Goal: Transaction & Acquisition: Purchase product/service

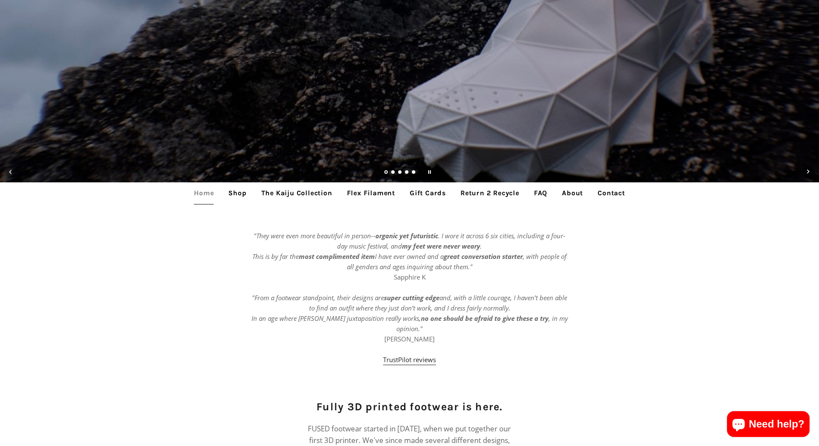
scroll to position [179, 0]
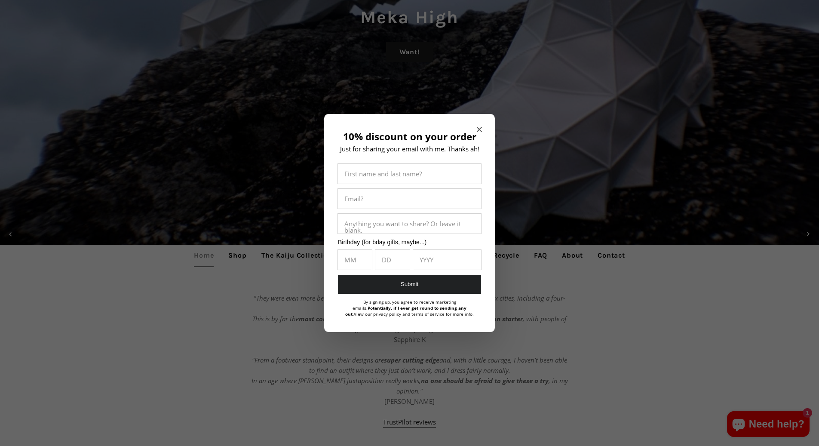
click at [236, 257] on div at bounding box center [409, 223] width 819 height 446
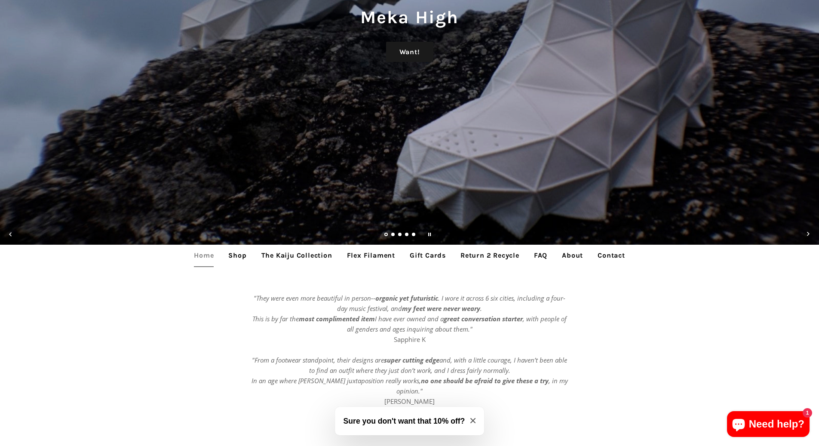
click at [238, 253] on link "Shop" at bounding box center [237, 255] width 31 height 21
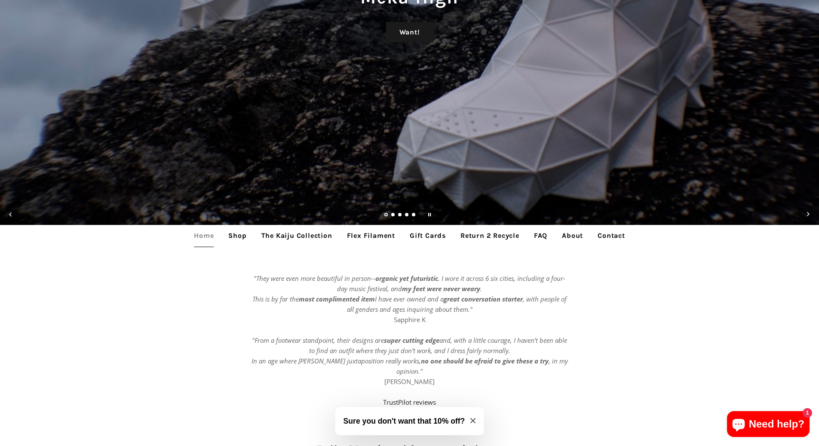
scroll to position [220, 0]
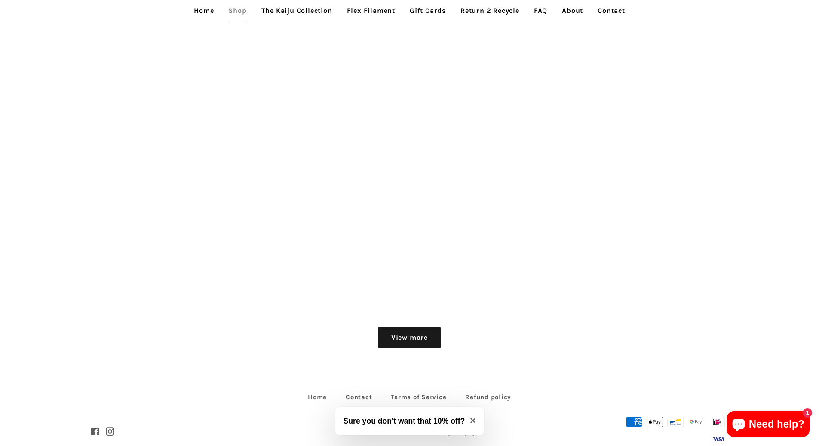
scroll to position [1230, 0]
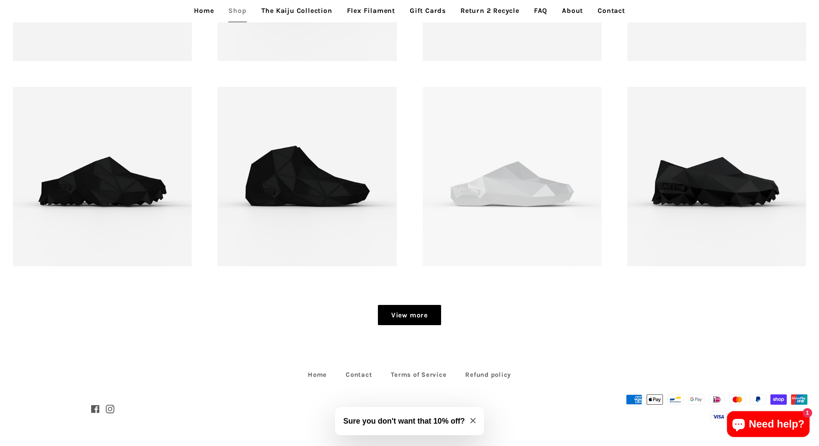
click at [398, 314] on link "View more" at bounding box center [409, 315] width 63 height 21
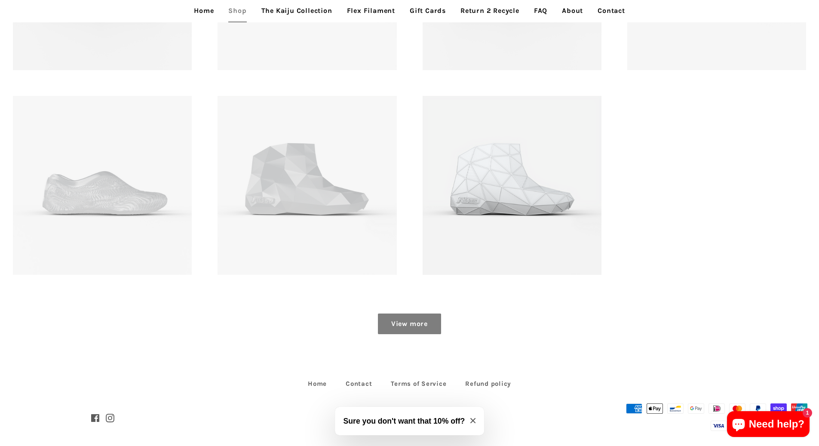
scroll to position [1640, 0]
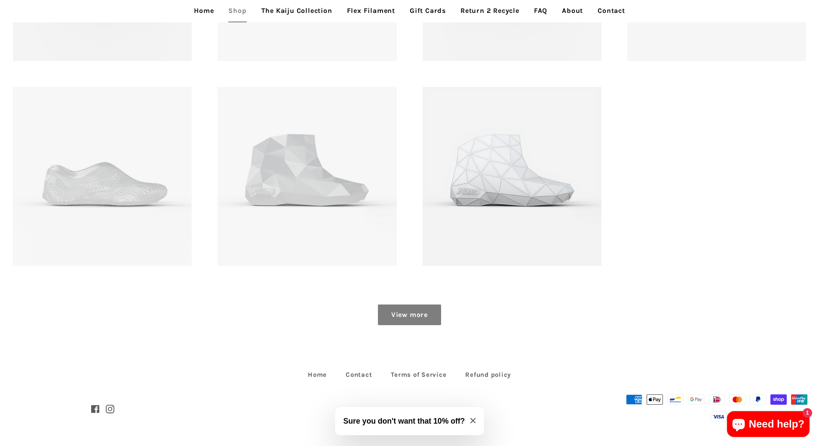
click at [398, 314] on link "View more" at bounding box center [409, 314] width 63 height 21
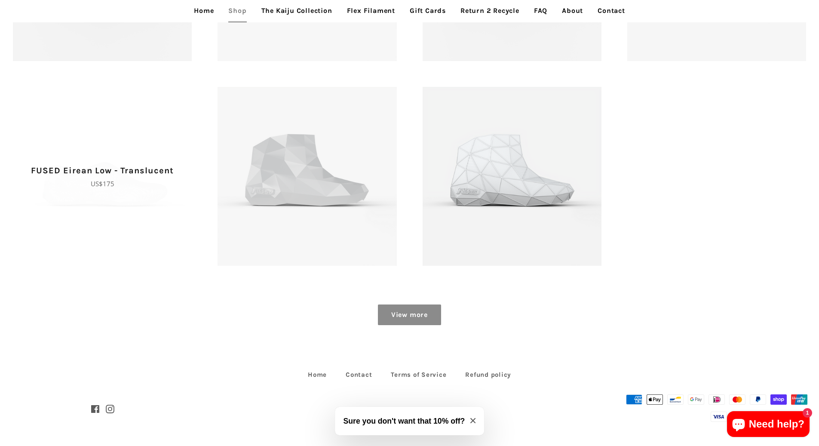
click at [129, 197] on span "FUSED Eirean Low - Translucent Regular price US$175" at bounding box center [102, 176] width 179 height 179
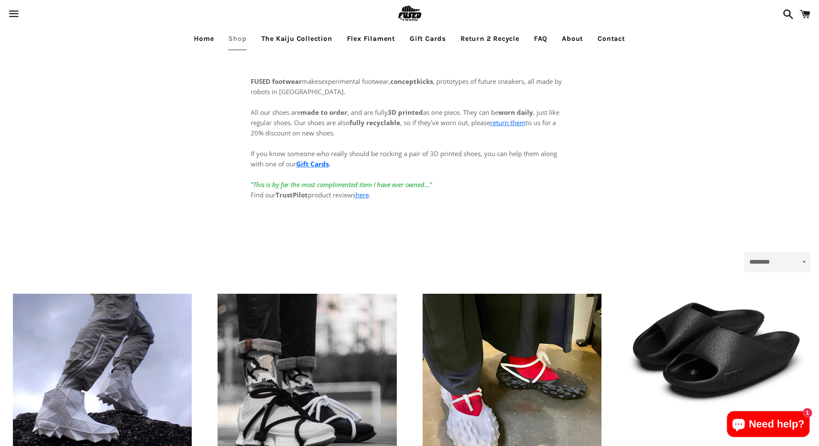
scroll to position [1230, 0]
